Goal: Task Accomplishment & Management: Use online tool/utility

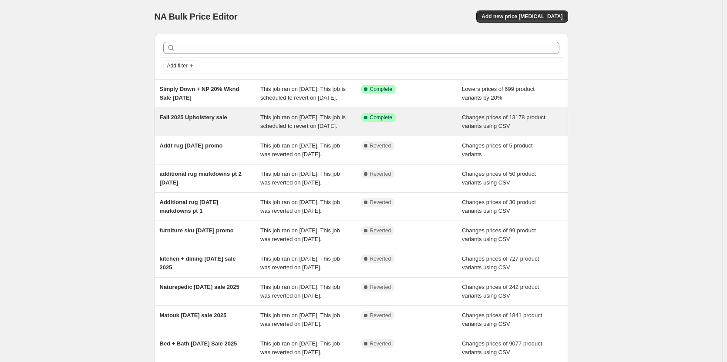
click at [278, 129] on span "This job ran on [DATE]. This job is scheduled to revert on [DATE]." at bounding box center [302, 121] width 85 height 15
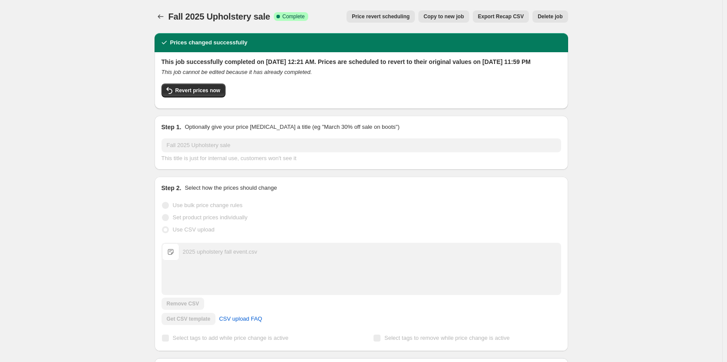
click at [407, 16] on span "Price revert scheduling" at bounding box center [381, 16] width 58 height 7
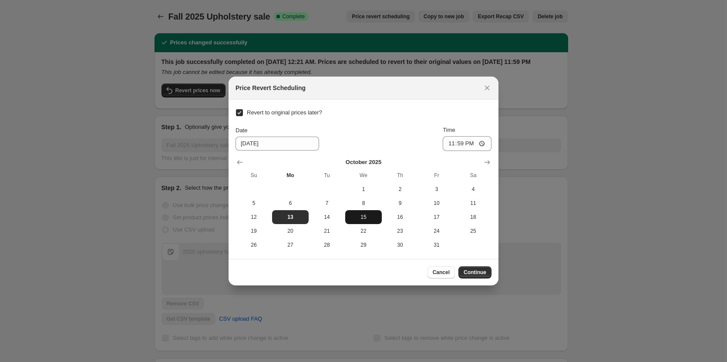
click at [365, 212] on button "15" at bounding box center [363, 217] width 37 height 14
type input "[DATE]"
click at [477, 273] on span "Continue" at bounding box center [475, 272] width 23 height 7
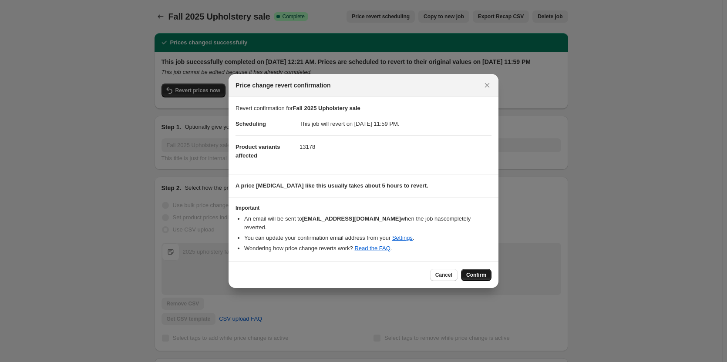
click at [471, 272] on span "Confirm" at bounding box center [477, 275] width 20 height 7
